Goal: Task Accomplishment & Management: Complete application form

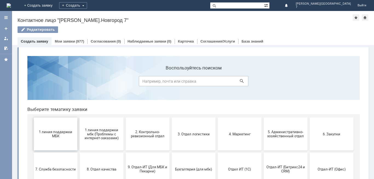
click at [65, 127] on button "1 линия поддержки МБК" at bounding box center [56, 133] width 44 height 33
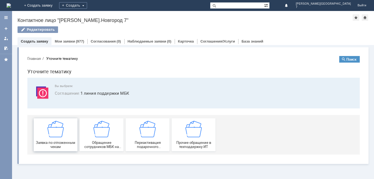
click at [65, 128] on div "Заявка по отложенным чекам" at bounding box center [55, 135] width 41 height 28
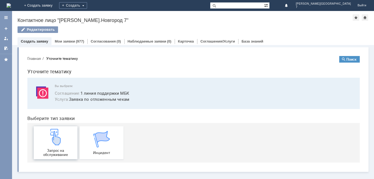
click at [65, 127] on link "Запрос на обслуживание" at bounding box center [56, 142] width 44 height 33
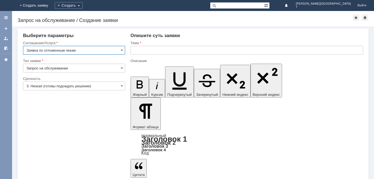
click at [175, 53] on input "text" at bounding box center [247, 50] width 233 height 9
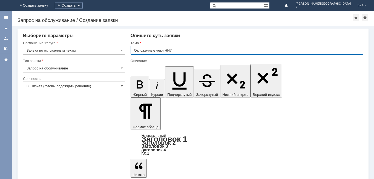
type input "Отложенные чеки НН7"
